Goal: Book appointment/travel/reservation

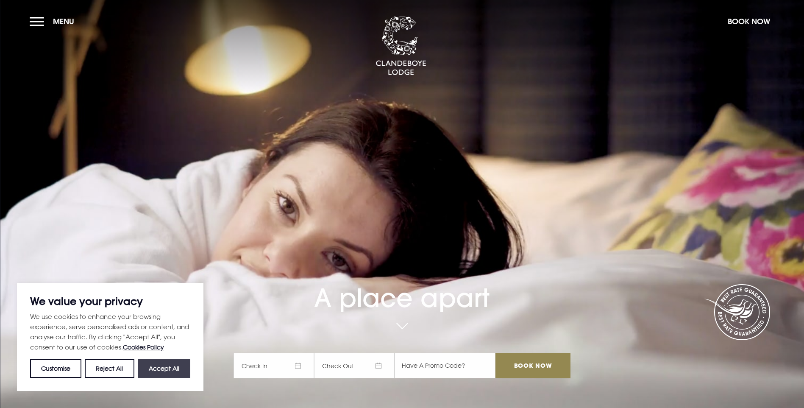
click at [174, 361] on button "Accept All" at bounding box center [164, 368] width 53 height 19
checkbox input "true"
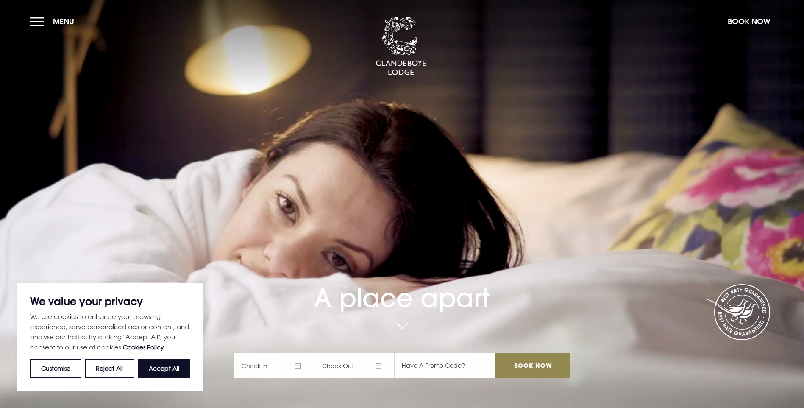
checkbox input "true"
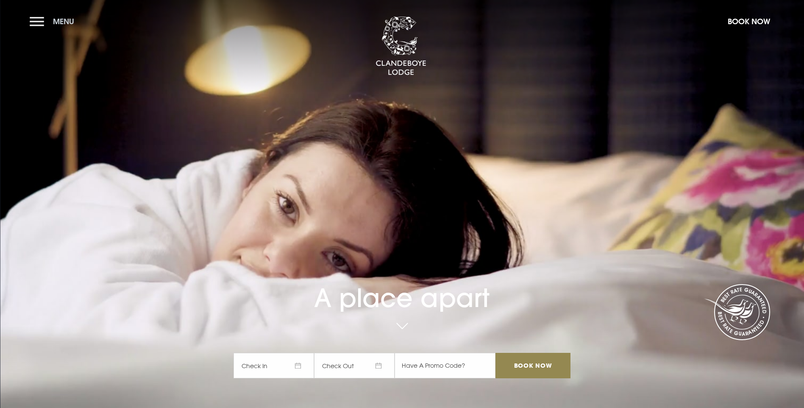
click at [33, 23] on button "Menu" at bounding box center [54, 21] width 49 height 18
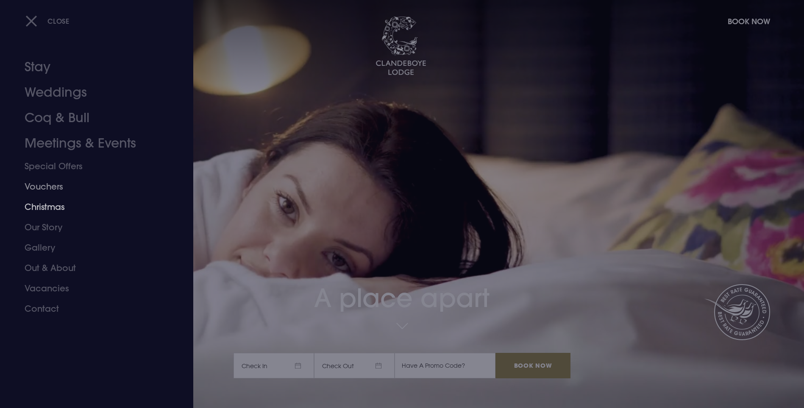
click at [47, 207] on link "Christmas" at bounding box center [92, 207] width 134 height 20
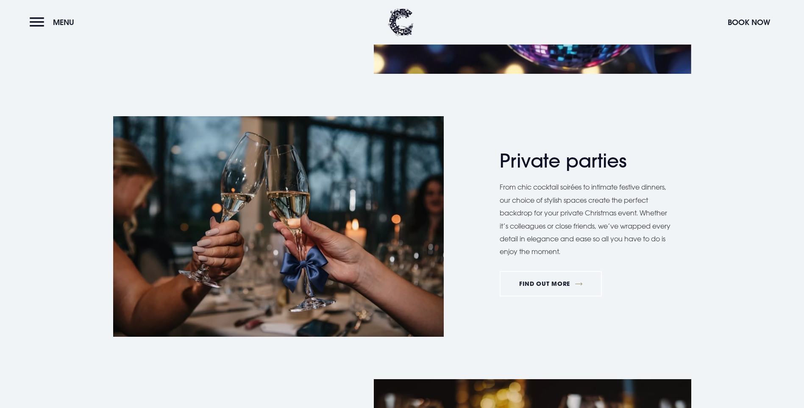
scroll to position [593, 0]
click at [189, 42] on link "FIND OUT MORE" at bounding box center [201, 29] width 102 height 25
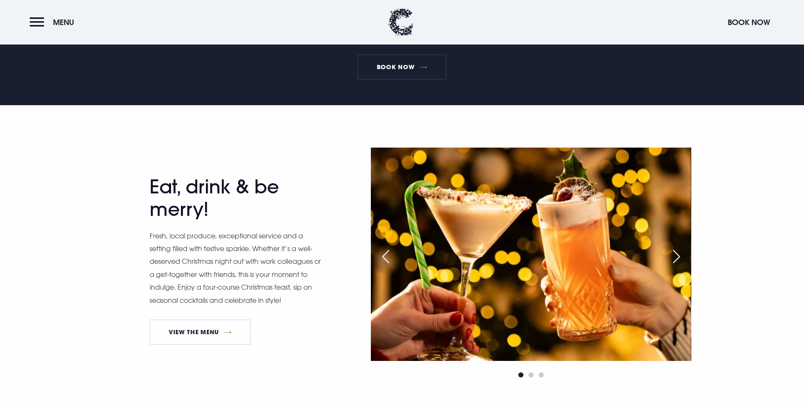
scroll to position [254, 0]
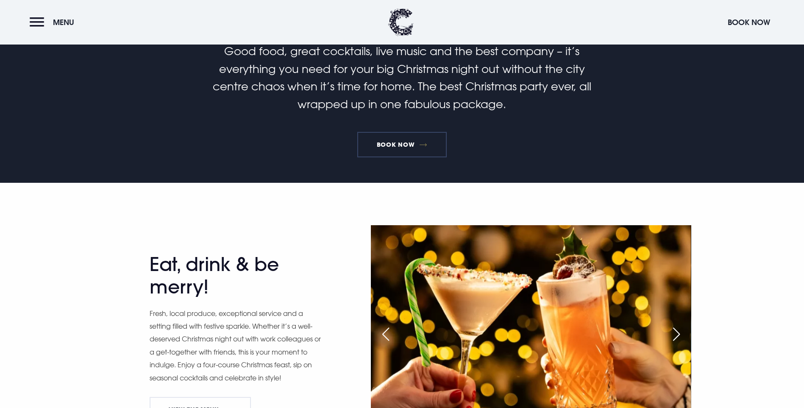
click at [404, 157] on link "Book Now" at bounding box center [401, 144] width 89 height 25
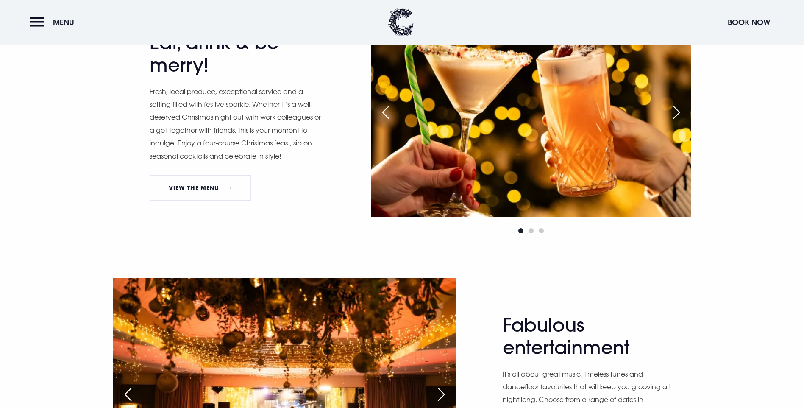
scroll to position [593, 0]
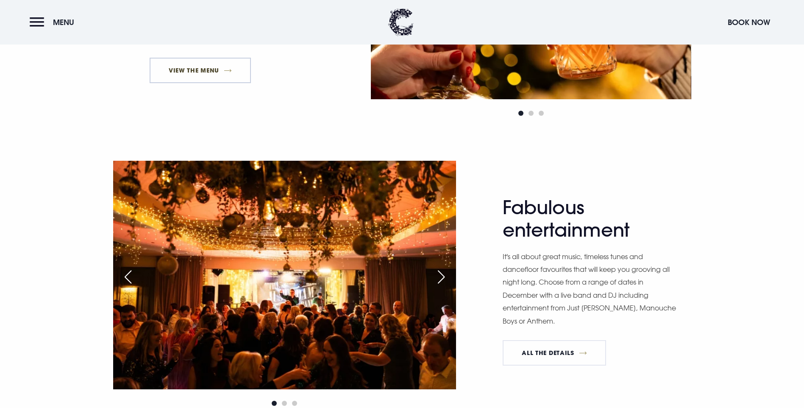
click at [219, 83] on link "View The Menu" at bounding box center [201, 70] width 102 height 25
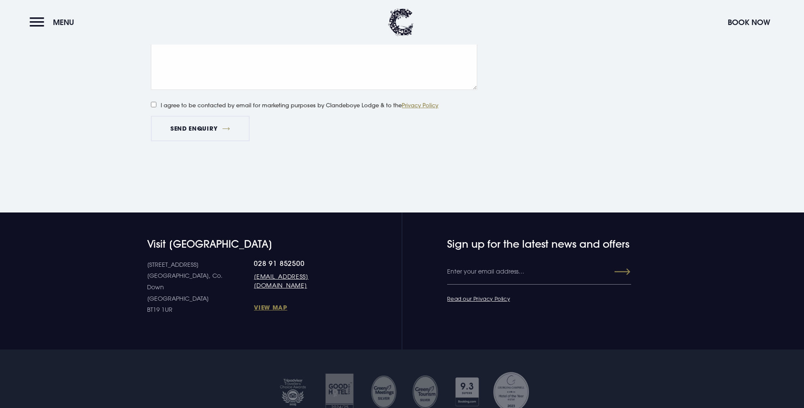
scroll to position [678, 0]
